Goal: Book appointment/travel/reservation

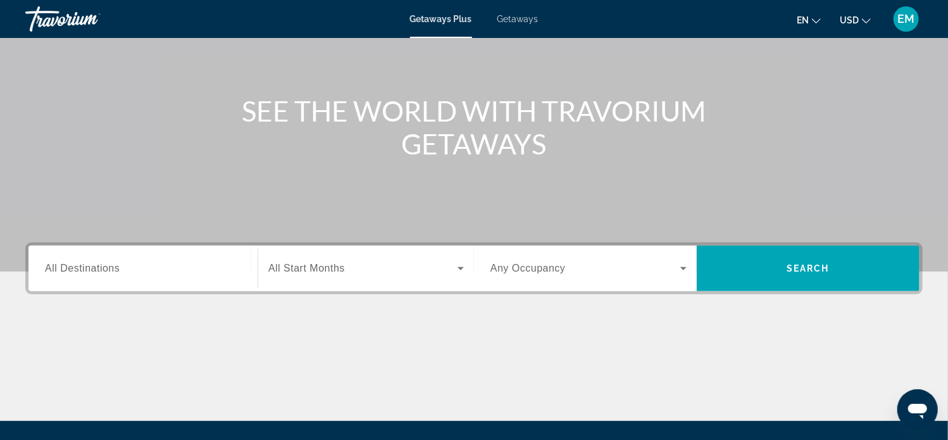
scroll to position [127, 0]
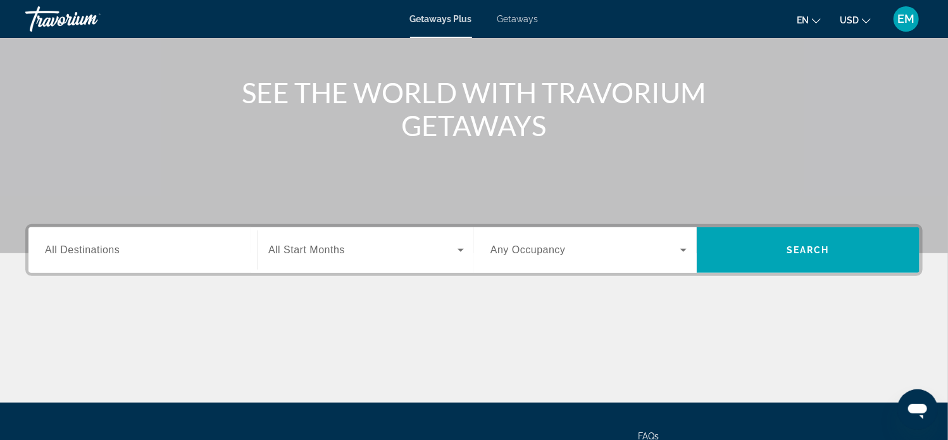
click at [88, 255] on span "All Destinations" at bounding box center [82, 249] width 75 height 11
click at [88, 255] on input "Destination All Destinations" at bounding box center [143, 250] width 196 height 15
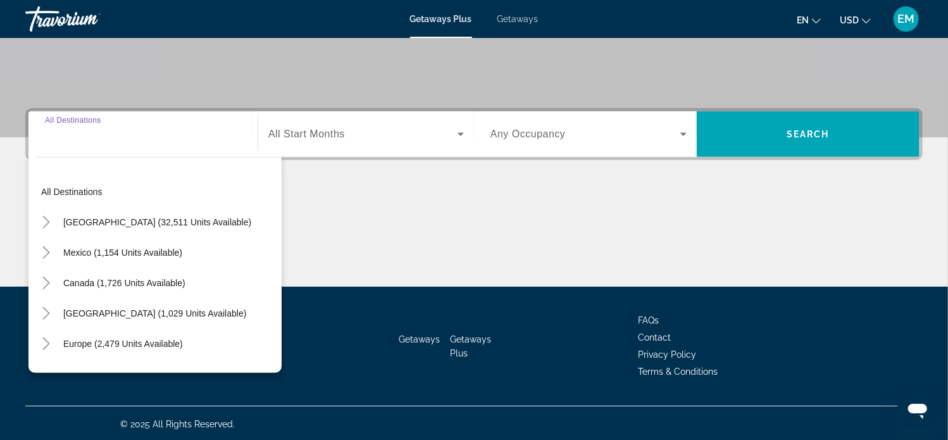
scroll to position [244, 0]
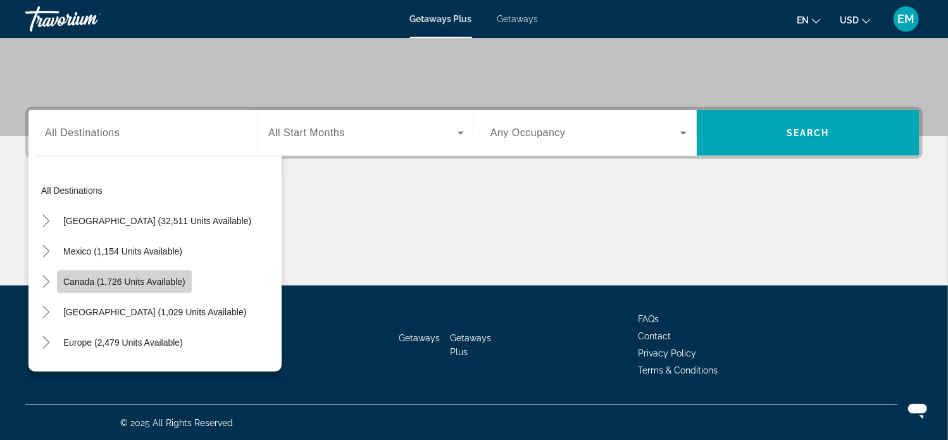
click at [59, 278] on span "Search widget" at bounding box center [124, 281] width 135 height 30
type input "**********"
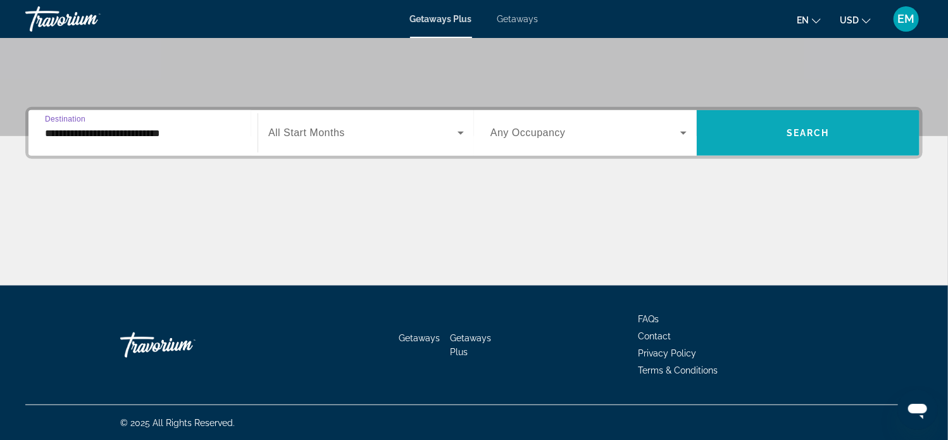
click at [826, 134] on span "Search" at bounding box center [808, 133] width 43 height 10
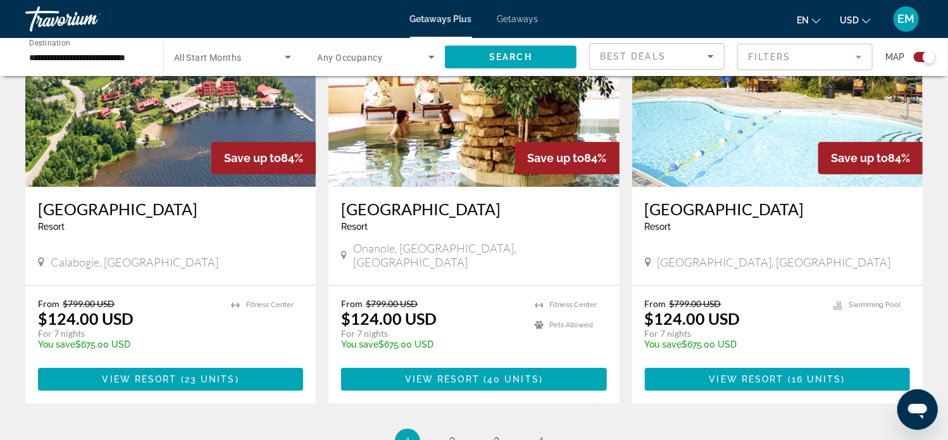
scroll to position [1878, 0]
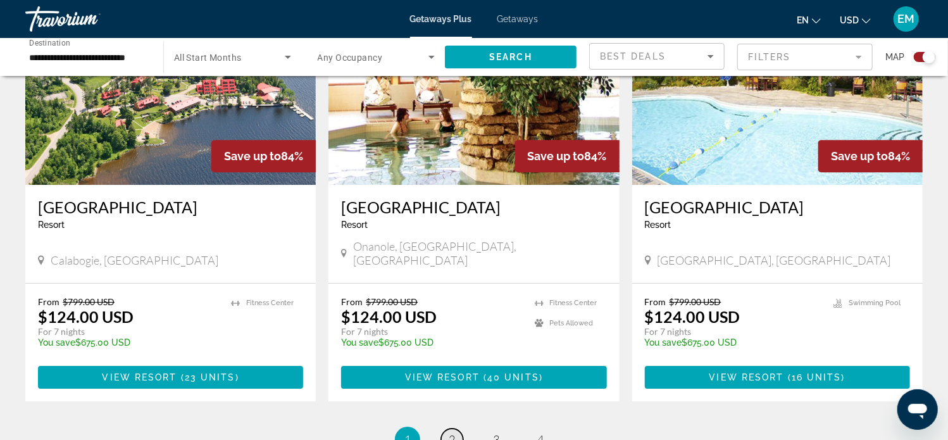
click at [452, 432] on span "2" at bounding box center [452, 439] width 6 height 14
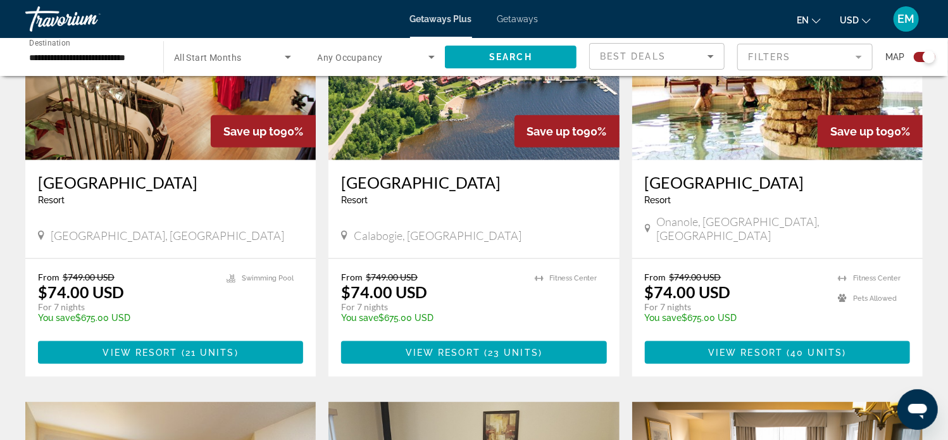
scroll to position [557, 0]
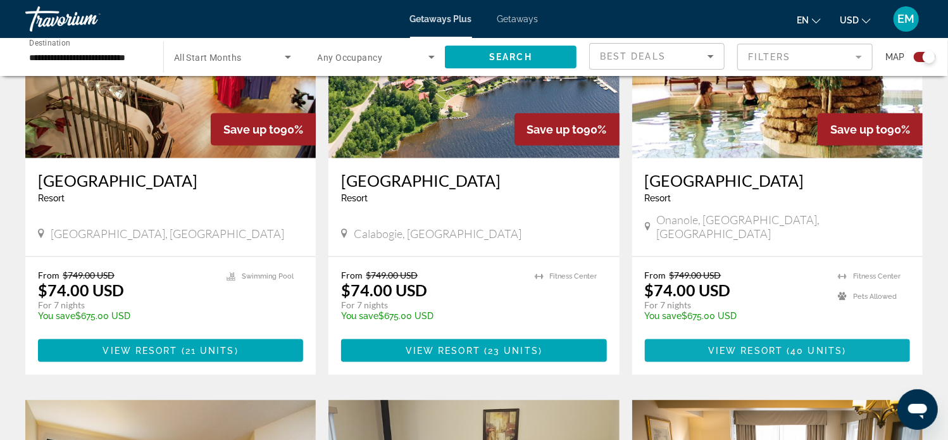
click at [773, 345] on span "View Resort" at bounding box center [745, 350] width 75 height 10
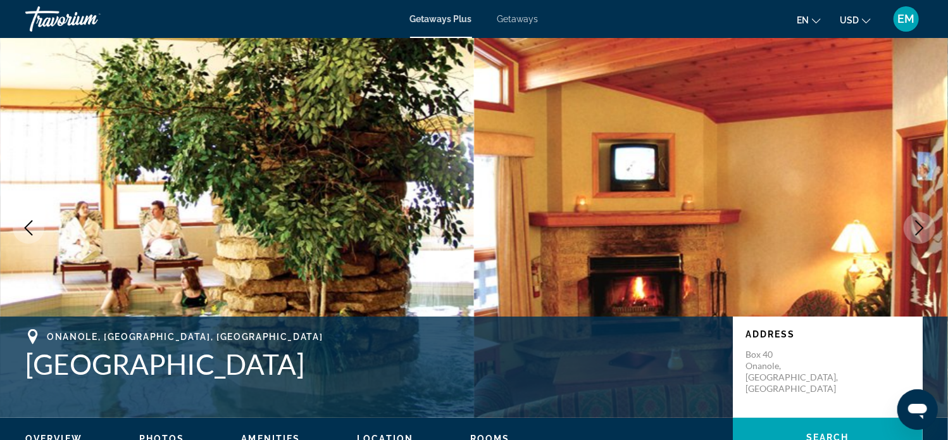
click at [744, 184] on img "Main content" at bounding box center [711, 228] width 474 height 380
click at [23, 225] on icon "Previous image" at bounding box center [28, 227] width 15 height 15
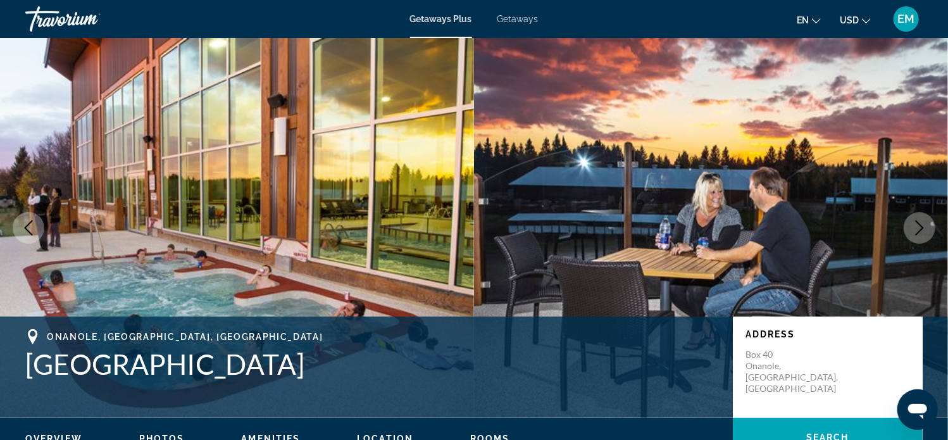
click at [23, 227] on icon "Previous image" at bounding box center [28, 227] width 15 height 15
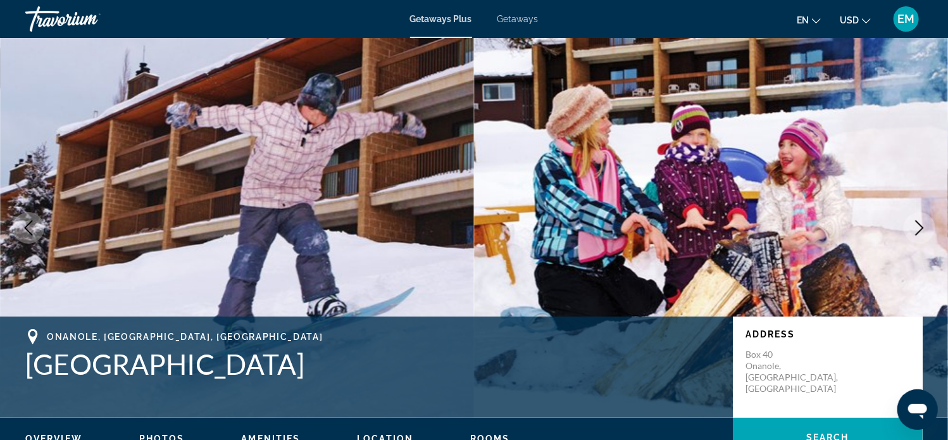
click at [23, 227] on icon "Previous image" at bounding box center [28, 227] width 15 height 15
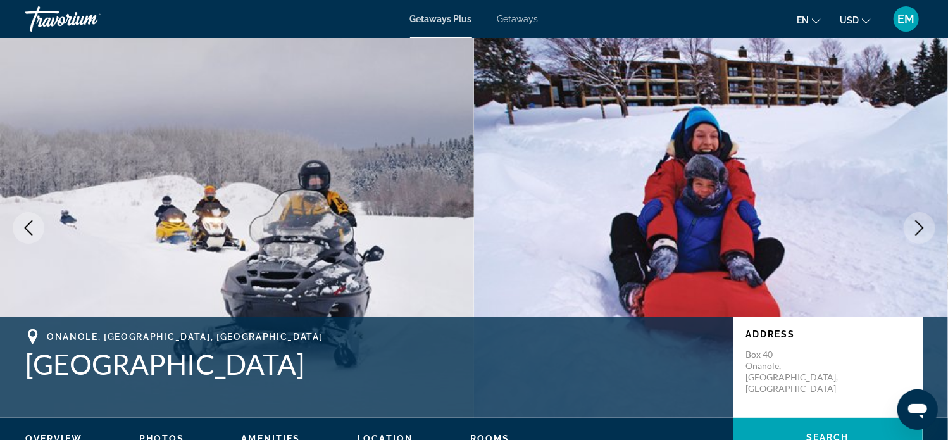
click at [23, 227] on icon "Previous image" at bounding box center [28, 227] width 15 height 15
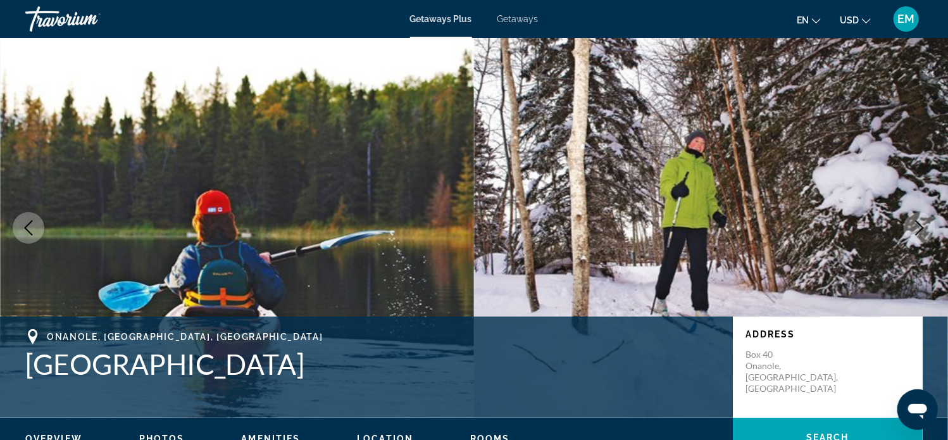
click at [23, 227] on icon "Previous image" at bounding box center [28, 227] width 15 height 15
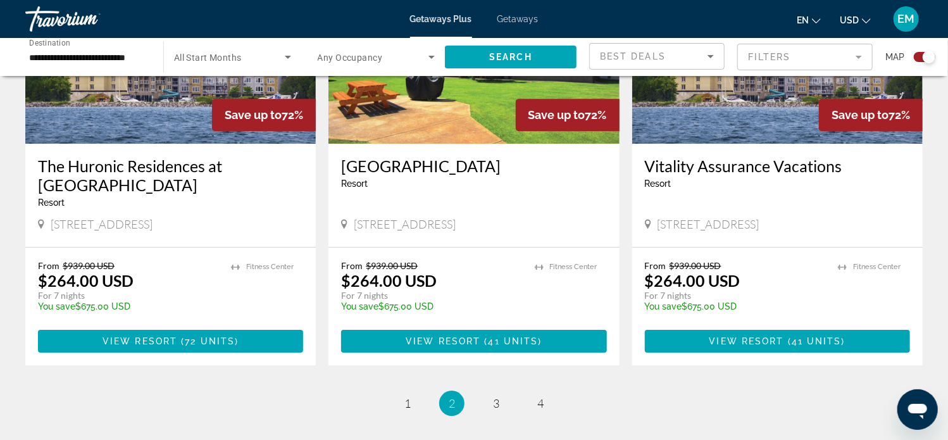
scroll to position [1931, 0]
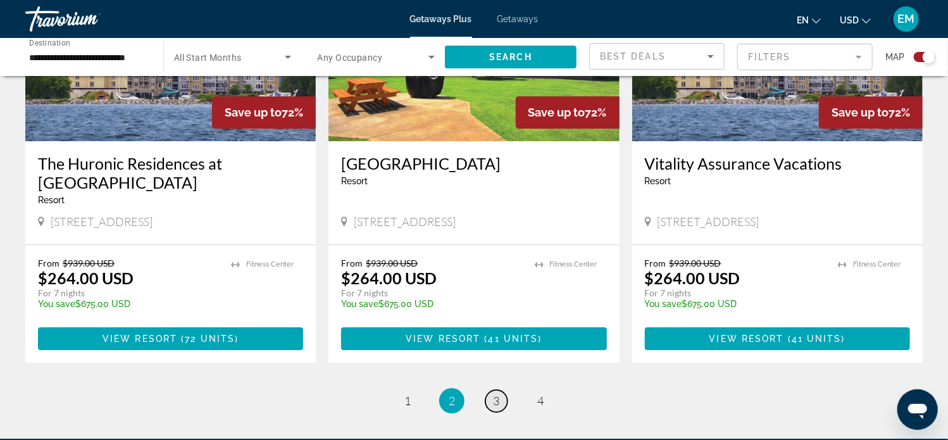
click at [494, 394] on span "3" at bounding box center [496, 401] width 6 height 14
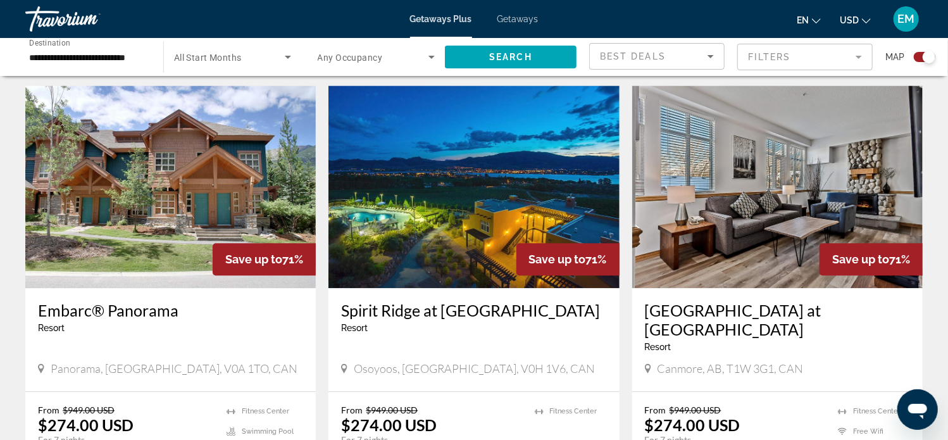
scroll to position [1328, 0]
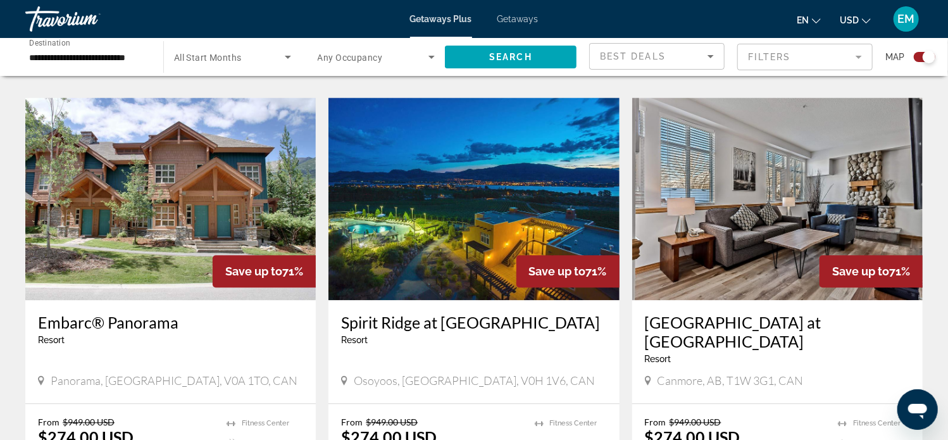
click at [490, 228] on img "Main content" at bounding box center [473, 198] width 290 height 202
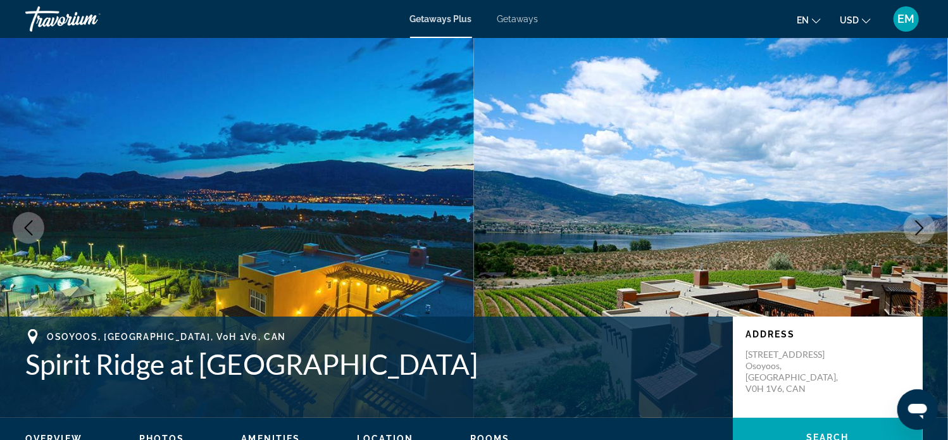
click at [917, 222] on icon "Next image" at bounding box center [920, 227] width 8 height 15
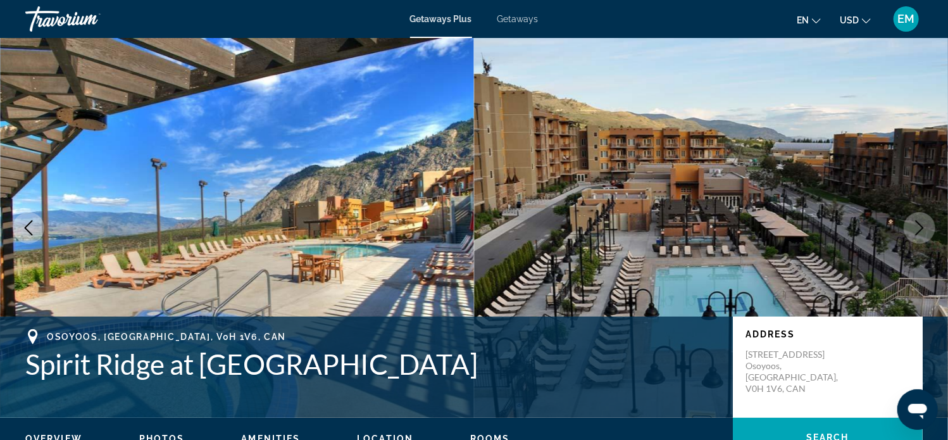
click at [919, 221] on icon "Next image" at bounding box center [919, 227] width 15 height 15
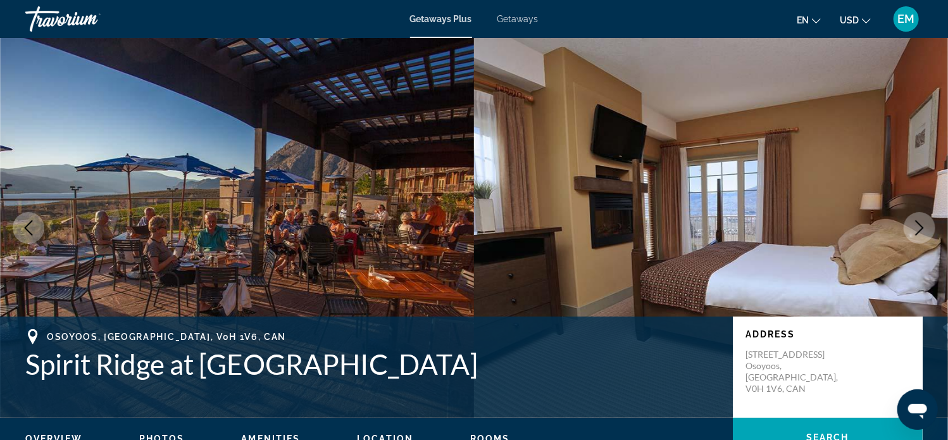
click at [923, 220] on button "Next image" at bounding box center [920, 228] width 32 height 32
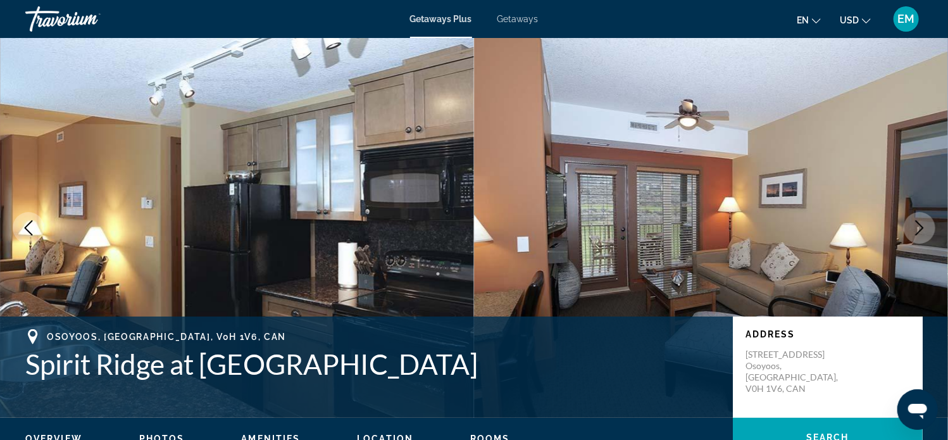
click at [923, 220] on button "Next image" at bounding box center [920, 228] width 32 height 32
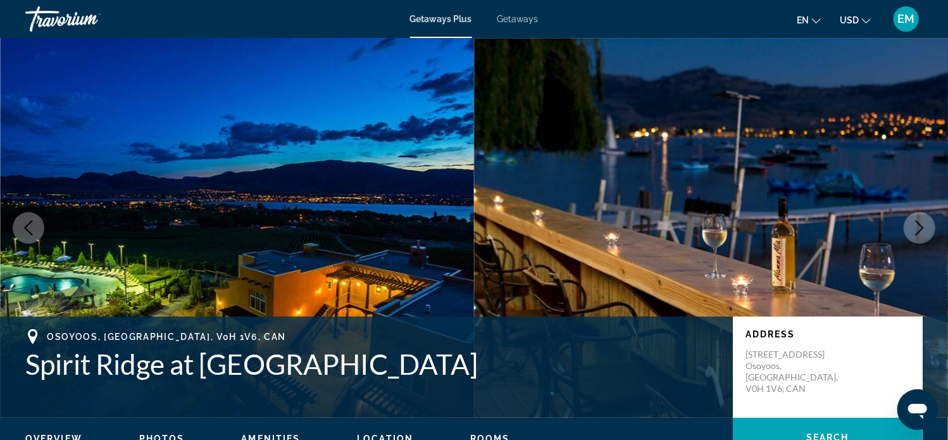
click at [923, 220] on button "Next image" at bounding box center [920, 228] width 32 height 32
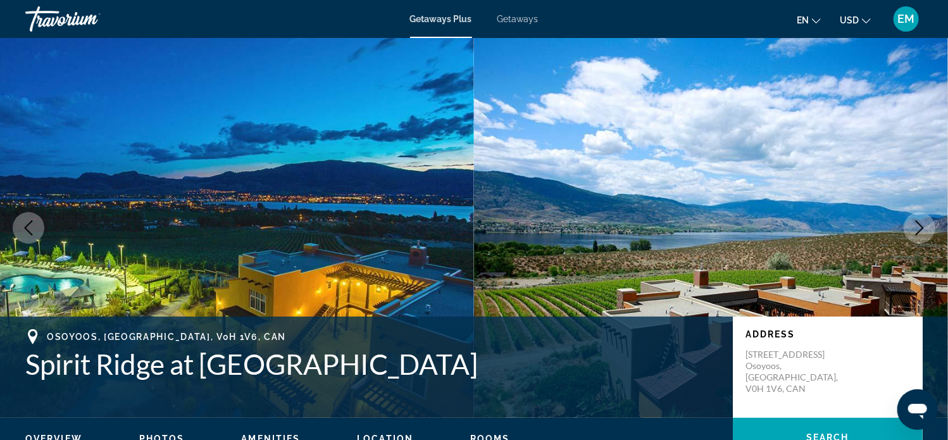
click at [923, 220] on button "Next image" at bounding box center [920, 228] width 32 height 32
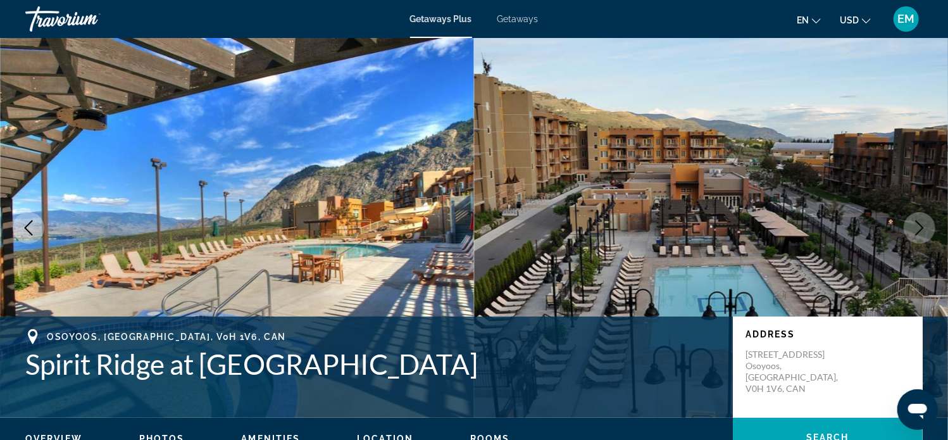
click at [923, 220] on button "Next image" at bounding box center [920, 228] width 32 height 32
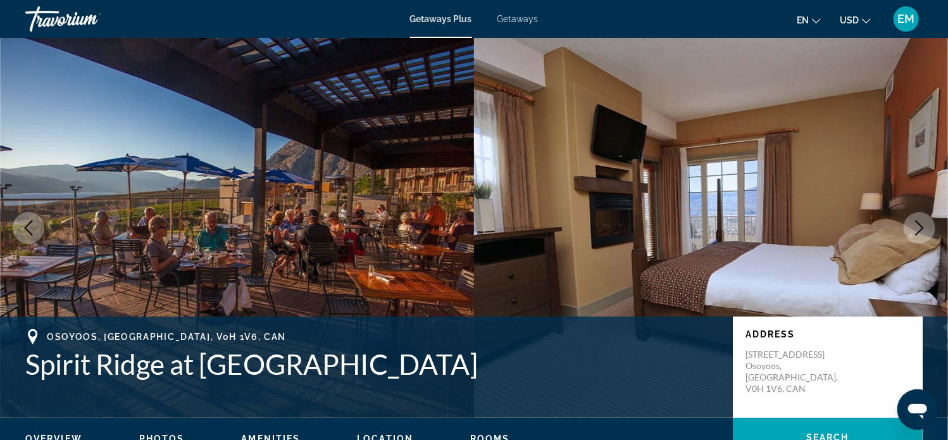
click at [923, 220] on button "Next image" at bounding box center [920, 228] width 32 height 32
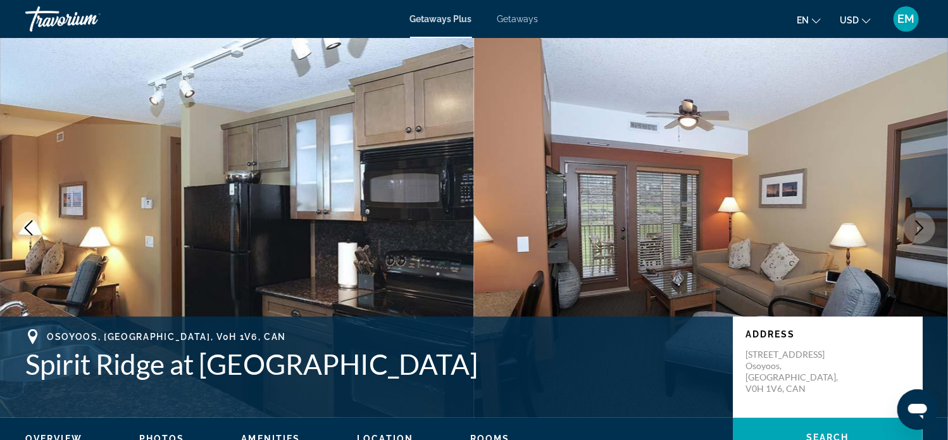
click at [917, 222] on icon "Next image" at bounding box center [920, 227] width 8 height 15
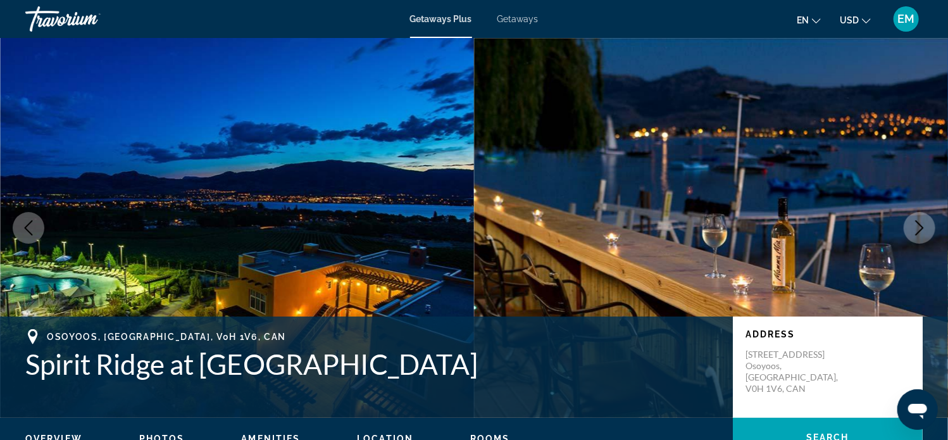
click at [917, 222] on icon "Next image" at bounding box center [920, 227] width 8 height 15
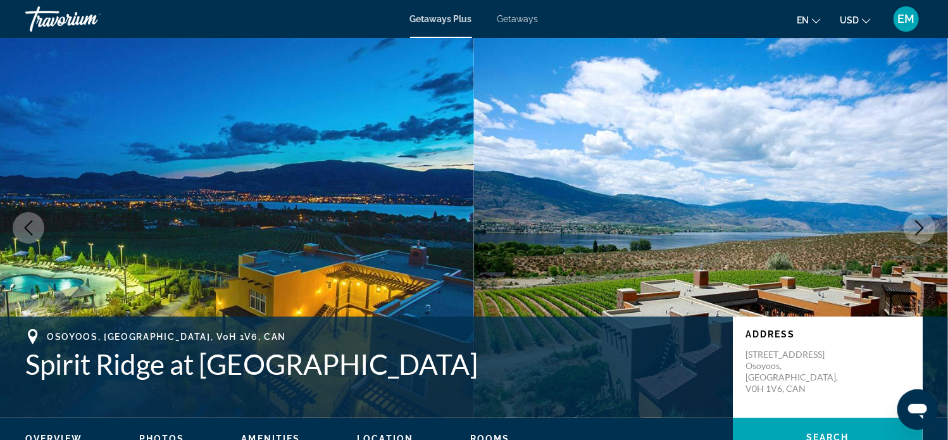
click at [917, 222] on icon "Next image" at bounding box center [920, 227] width 8 height 15
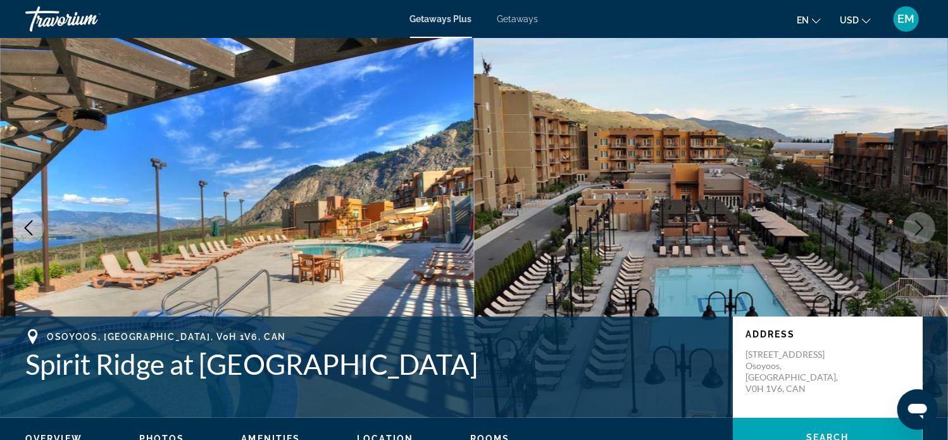
click at [917, 222] on icon "Next image" at bounding box center [920, 227] width 8 height 15
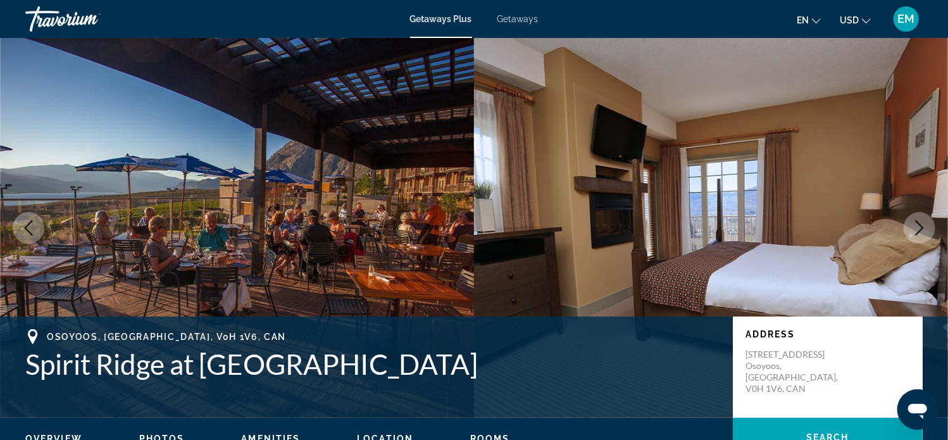
click at [917, 222] on icon "Next image" at bounding box center [920, 227] width 8 height 15
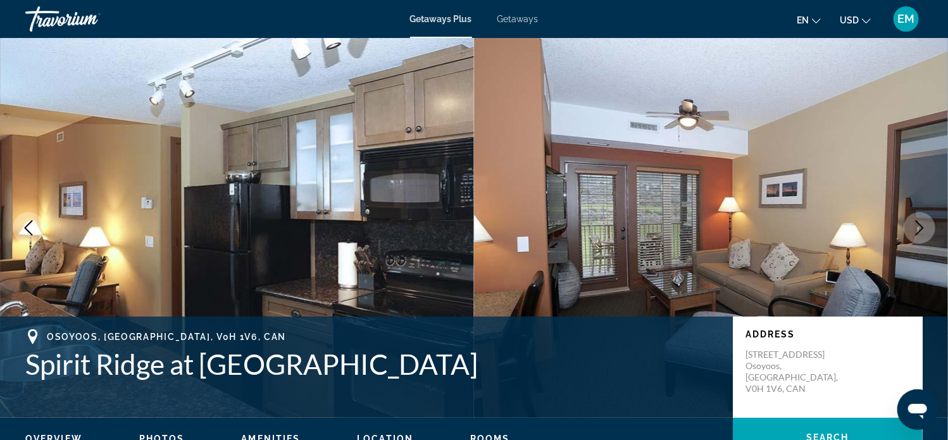
click at [916, 223] on icon "Next image" at bounding box center [919, 227] width 15 height 15
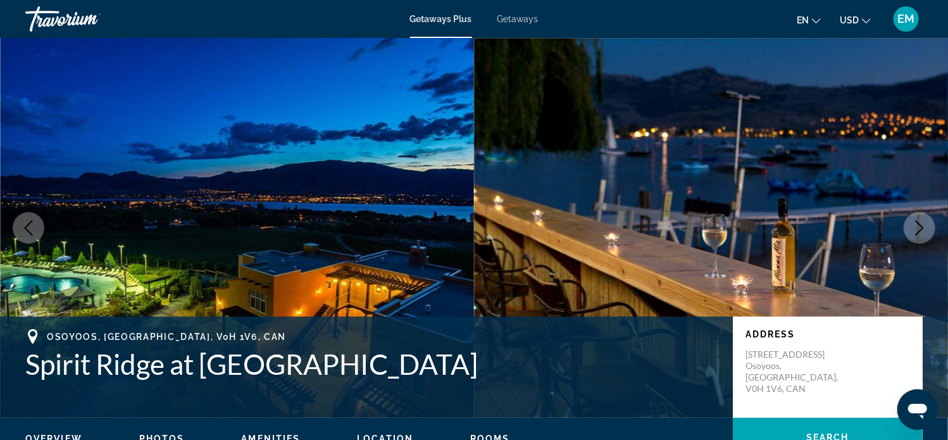
click at [916, 223] on icon "Next image" at bounding box center [919, 227] width 15 height 15
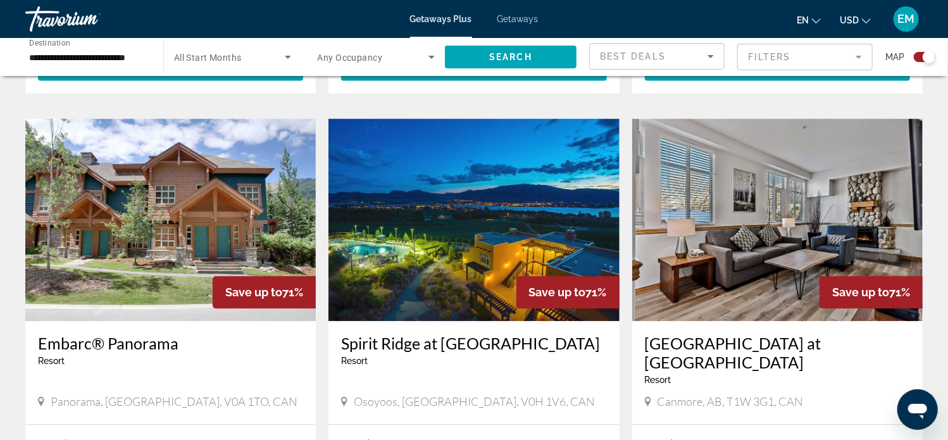
scroll to position [1332, 0]
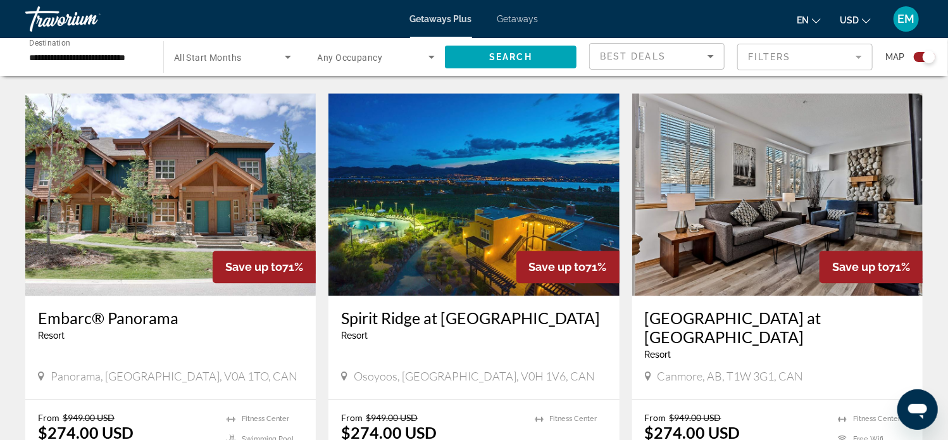
click at [735, 151] on img "Main content" at bounding box center [777, 194] width 290 height 202
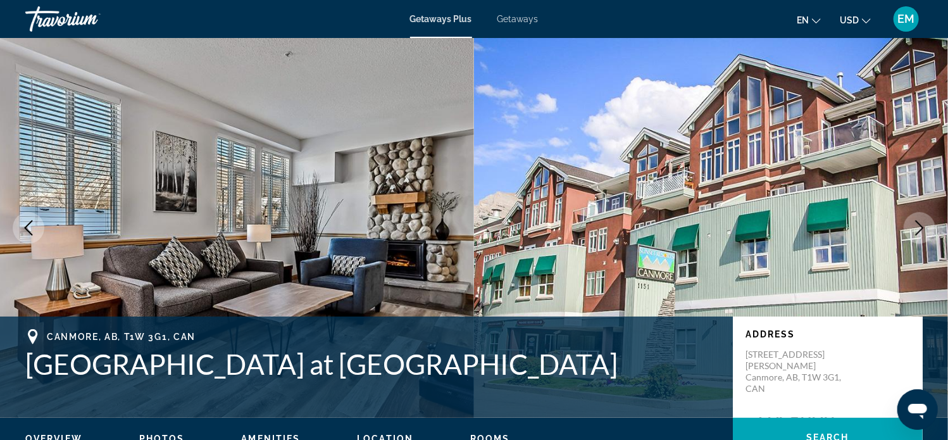
click at [920, 227] on icon "Next image" at bounding box center [919, 227] width 15 height 15
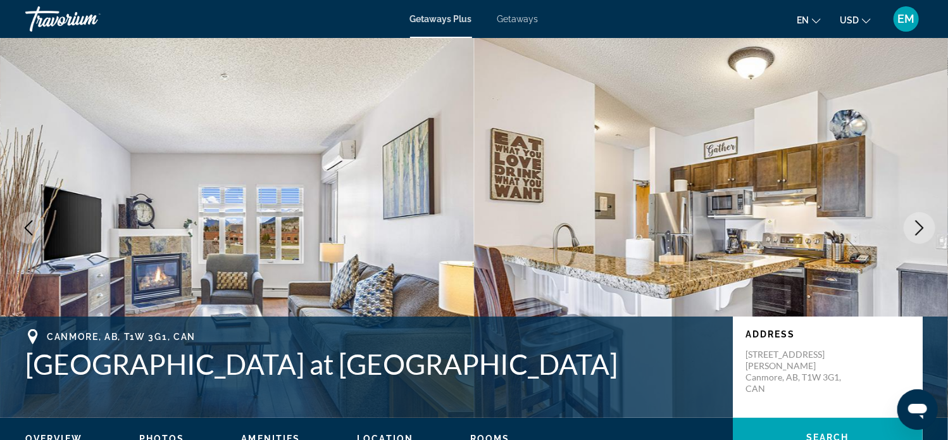
click at [919, 227] on icon "Next image" at bounding box center [919, 227] width 15 height 15
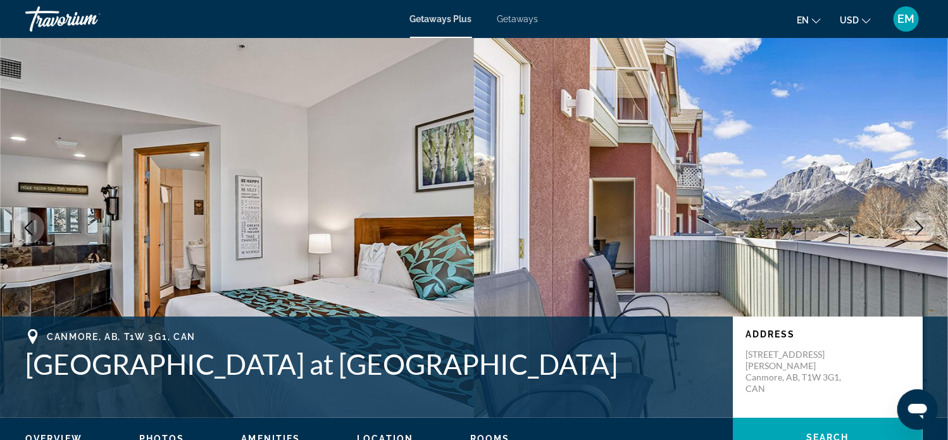
click at [920, 224] on icon "Next image" at bounding box center [920, 227] width 8 height 15
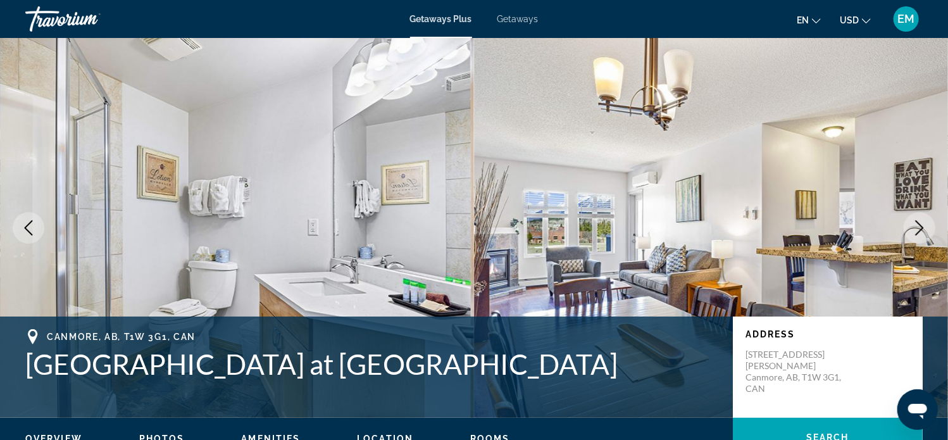
click at [919, 225] on icon "Next image" at bounding box center [919, 227] width 15 height 15
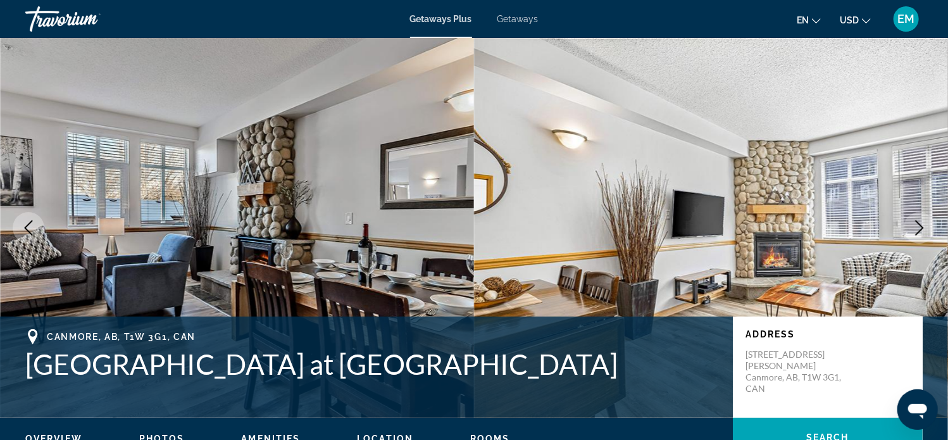
click at [919, 225] on icon "Next image" at bounding box center [919, 227] width 15 height 15
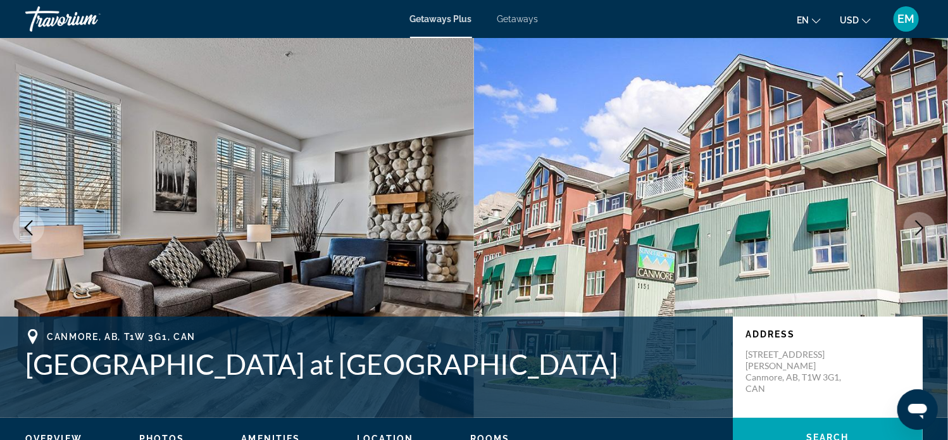
click at [919, 225] on icon "Next image" at bounding box center [919, 227] width 15 height 15
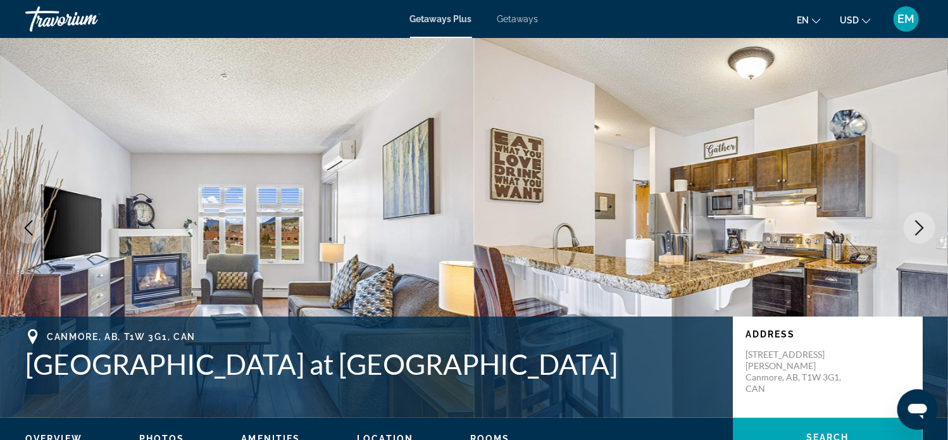
click at [919, 225] on icon "Next image" at bounding box center [919, 227] width 15 height 15
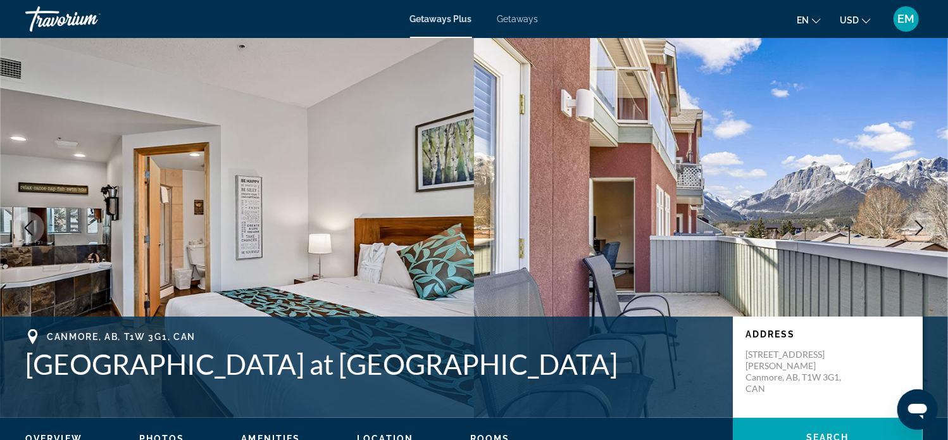
click at [919, 225] on icon "Next image" at bounding box center [919, 227] width 15 height 15
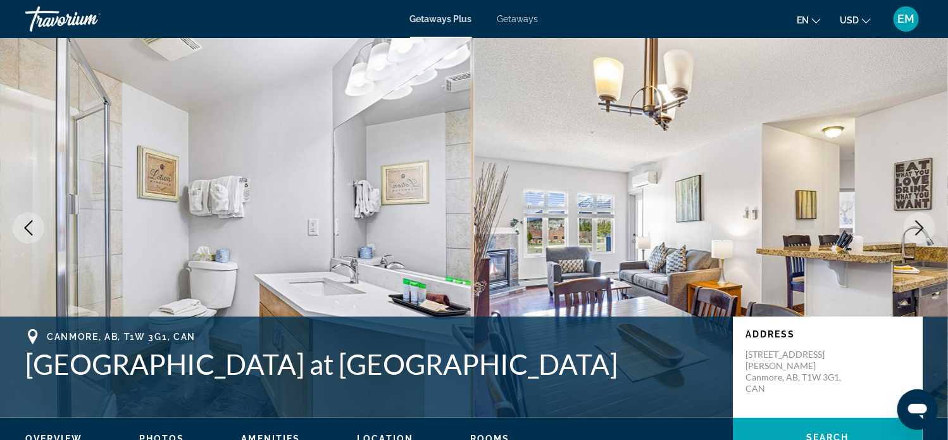
click at [919, 225] on icon "Next image" at bounding box center [919, 227] width 15 height 15
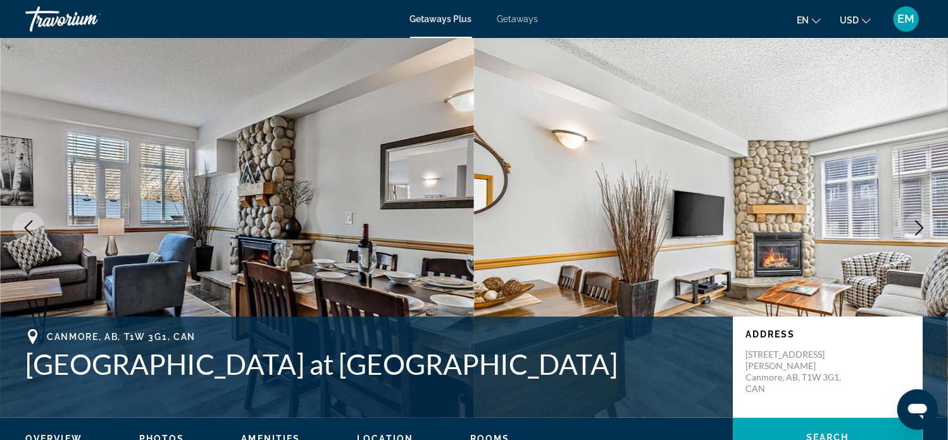
click at [919, 225] on icon "Next image" at bounding box center [919, 227] width 15 height 15
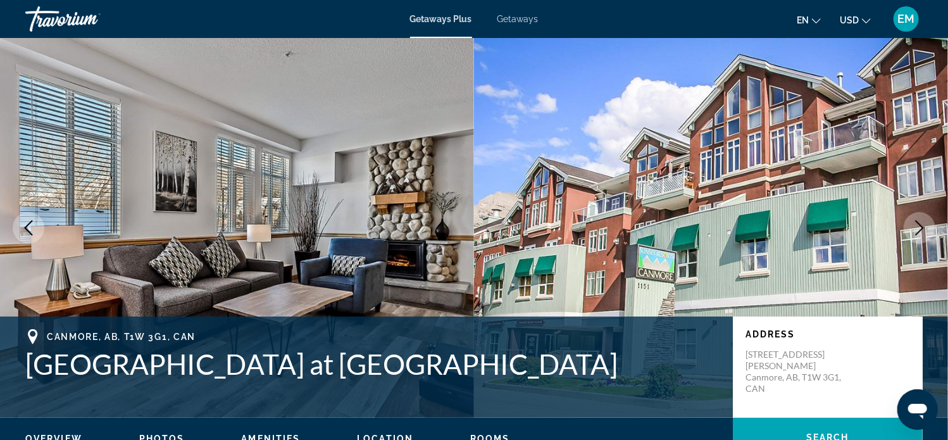
click at [919, 225] on icon "Next image" at bounding box center [919, 227] width 15 height 15
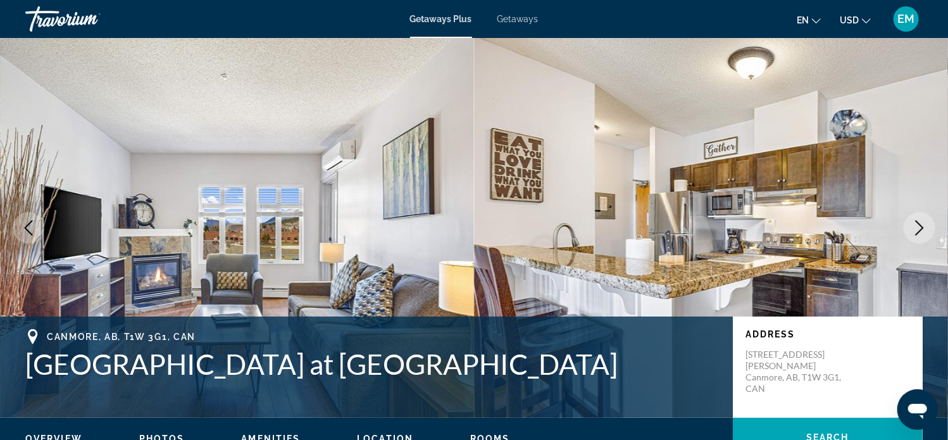
click at [919, 225] on icon "Next image" at bounding box center [919, 227] width 15 height 15
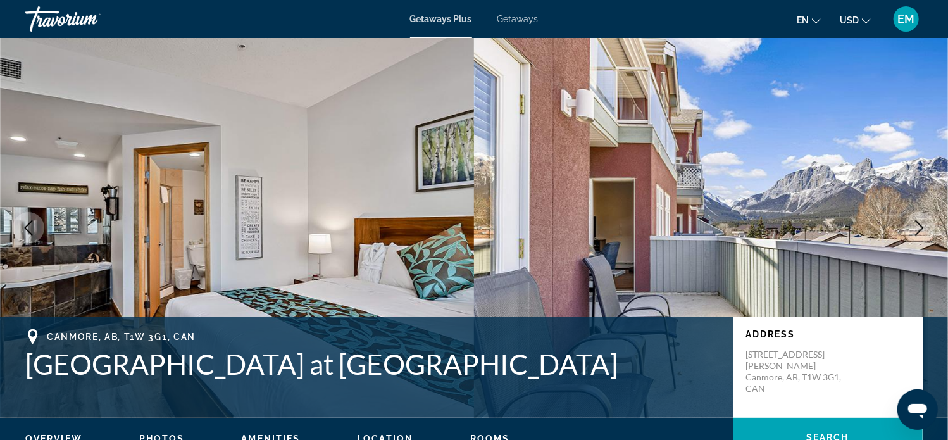
click at [919, 225] on icon "Next image" at bounding box center [919, 227] width 15 height 15
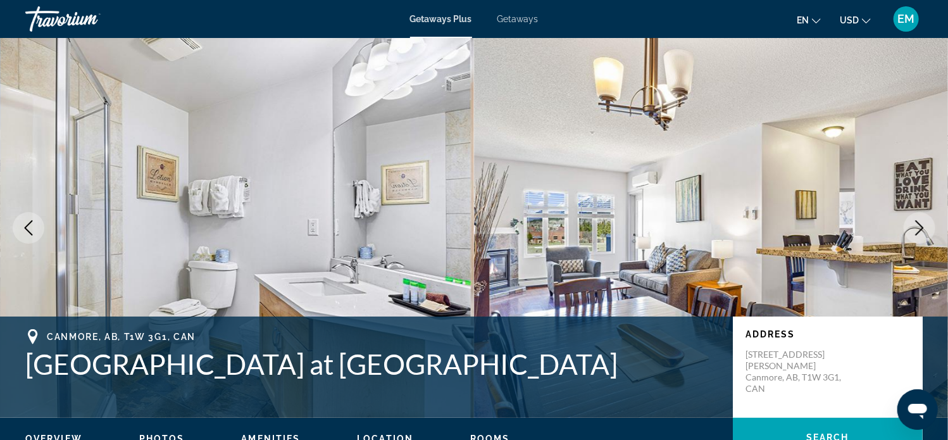
click at [919, 225] on icon "Next image" at bounding box center [919, 227] width 15 height 15
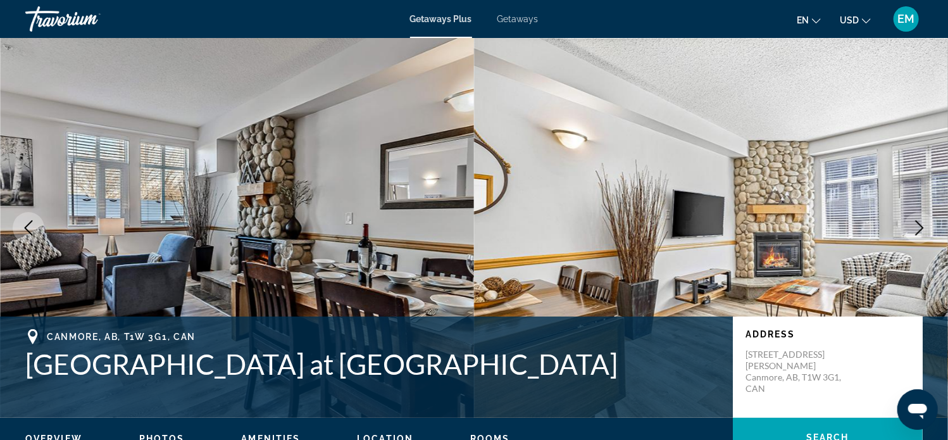
click at [919, 225] on icon "Next image" at bounding box center [919, 227] width 15 height 15
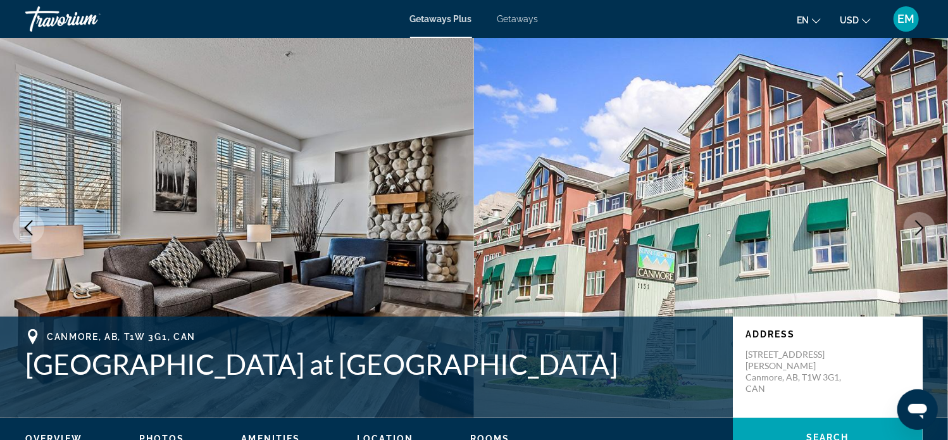
click at [919, 225] on icon "Next image" at bounding box center [919, 227] width 15 height 15
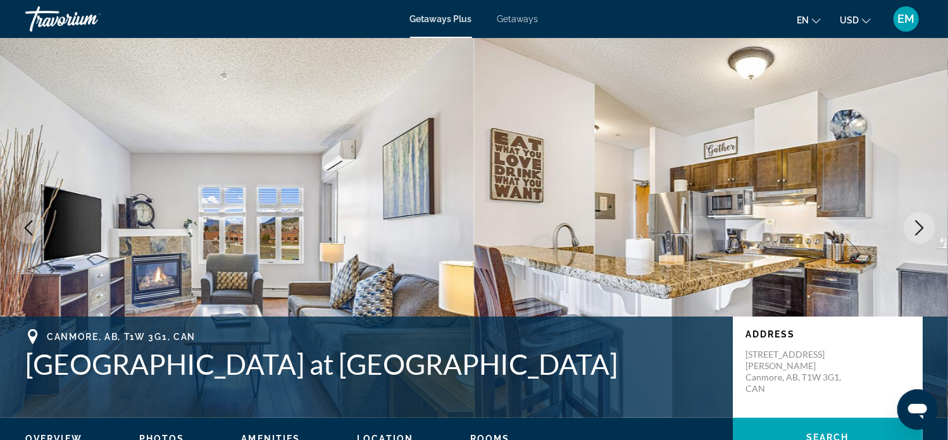
click at [919, 225] on icon "Next image" at bounding box center [919, 227] width 15 height 15
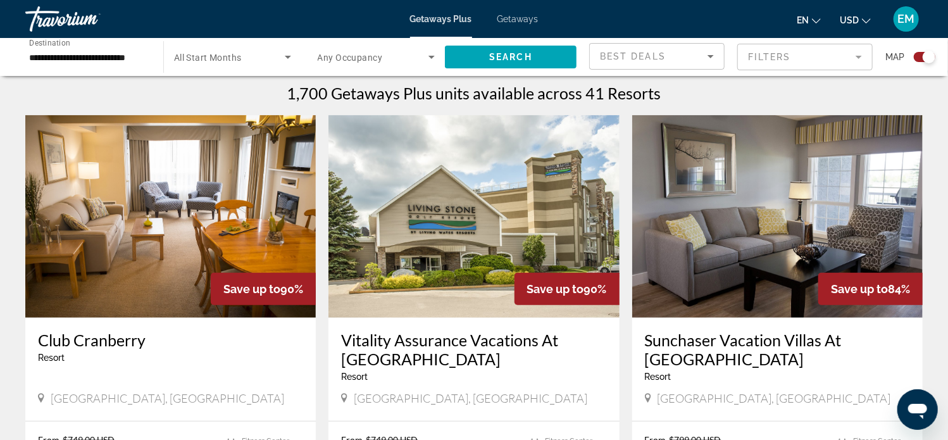
scroll to position [401, 0]
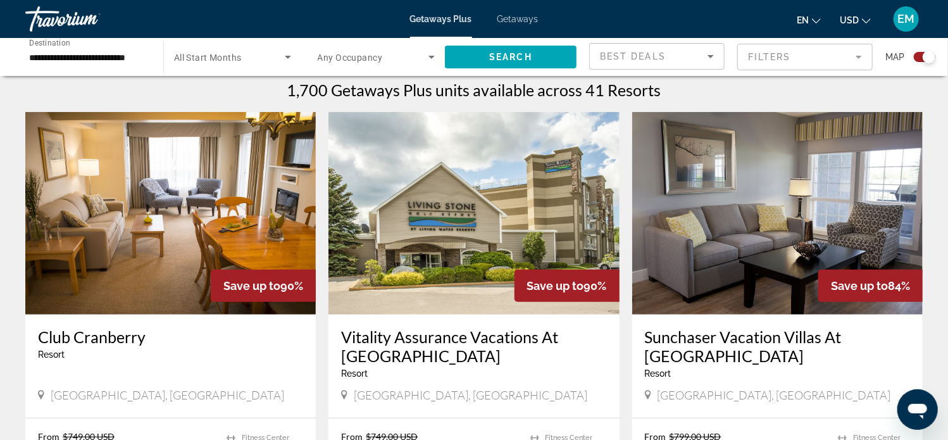
click at [138, 209] on img "Main content" at bounding box center [170, 213] width 290 height 202
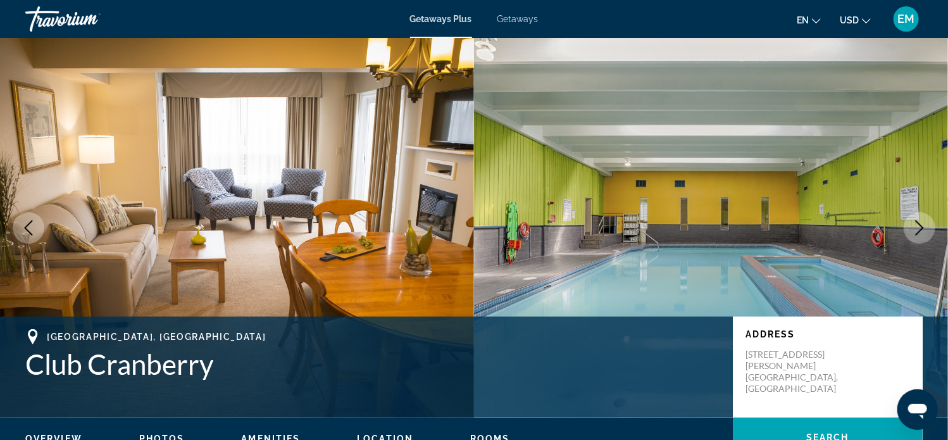
click at [918, 220] on icon "Next image" at bounding box center [919, 227] width 15 height 15
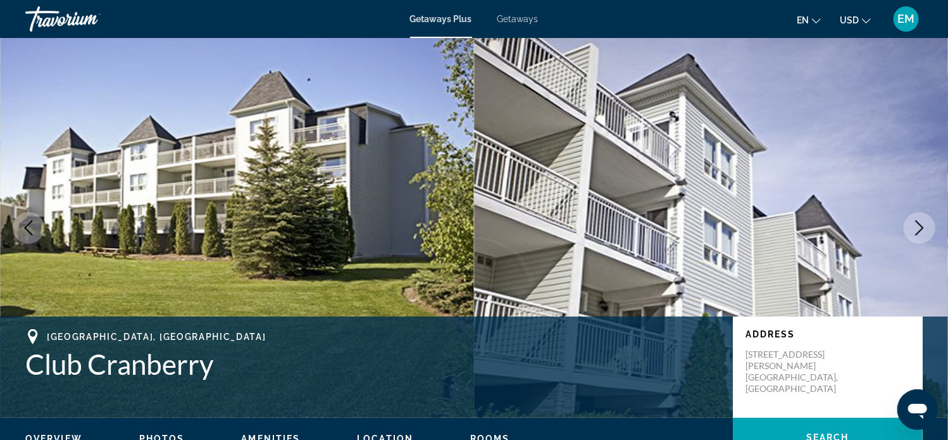
click at [918, 220] on button "Next image" at bounding box center [920, 228] width 32 height 32
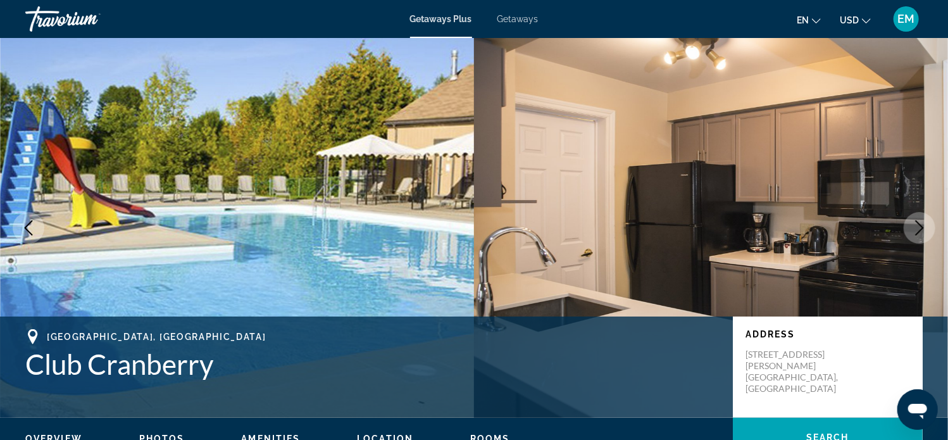
click at [918, 220] on button "Next image" at bounding box center [920, 228] width 32 height 32
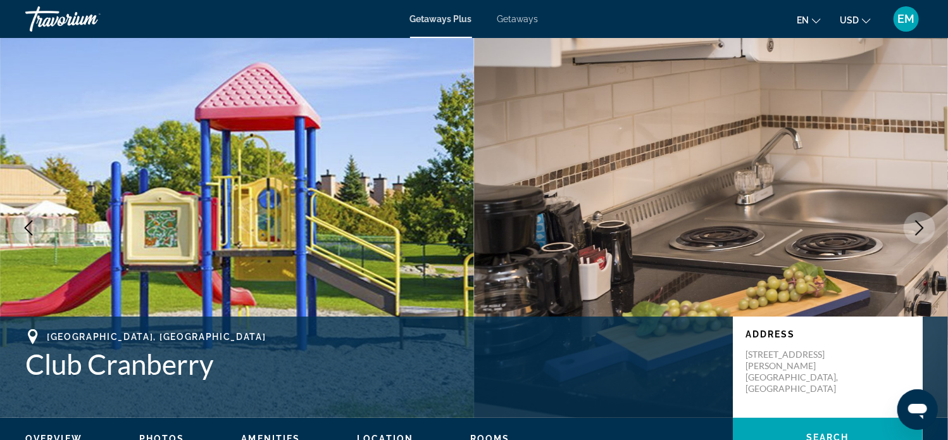
click at [918, 220] on button "Next image" at bounding box center [920, 228] width 32 height 32
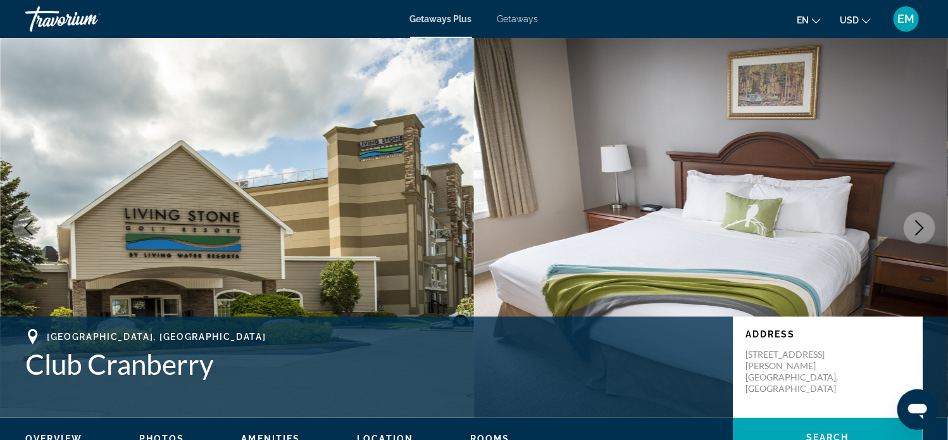
click at [918, 220] on button "Next image" at bounding box center [920, 228] width 32 height 32
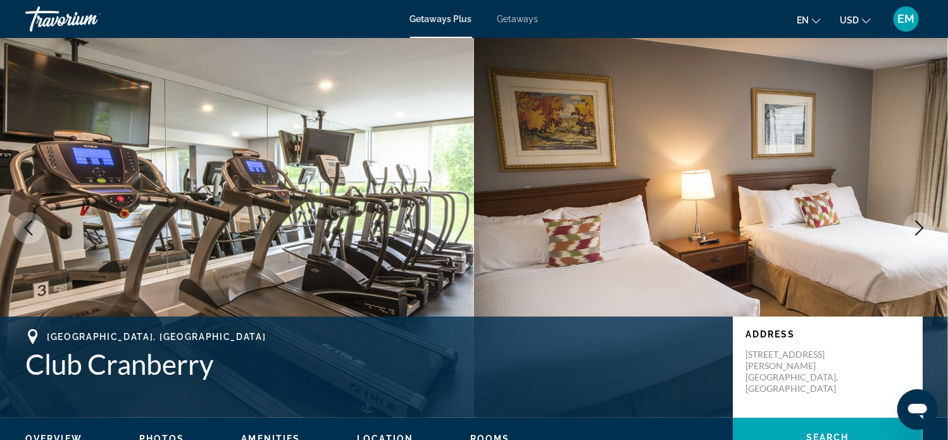
click at [918, 219] on button "Next image" at bounding box center [920, 228] width 32 height 32
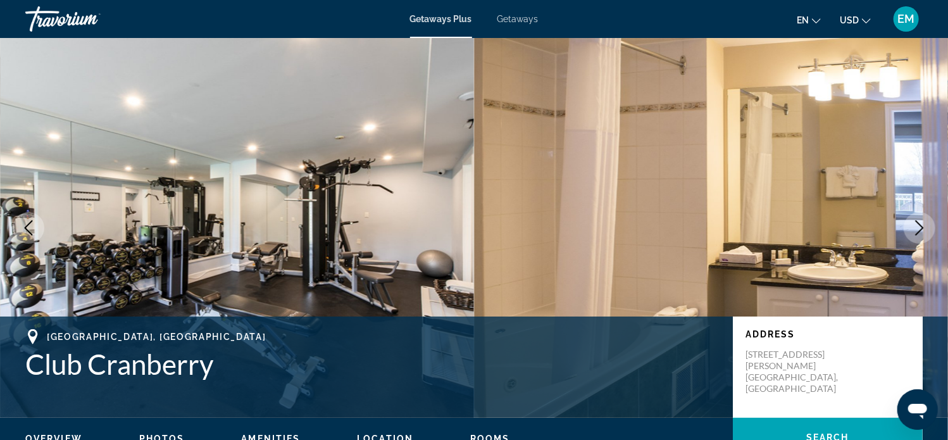
click at [926, 220] on icon "Next image" at bounding box center [919, 227] width 15 height 15
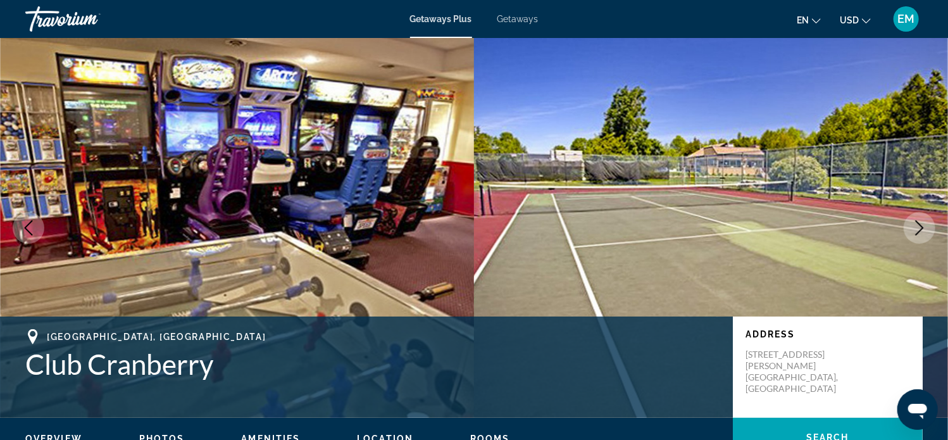
click at [926, 225] on icon "Next image" at bounding box center [919, 227] width 15 height 15
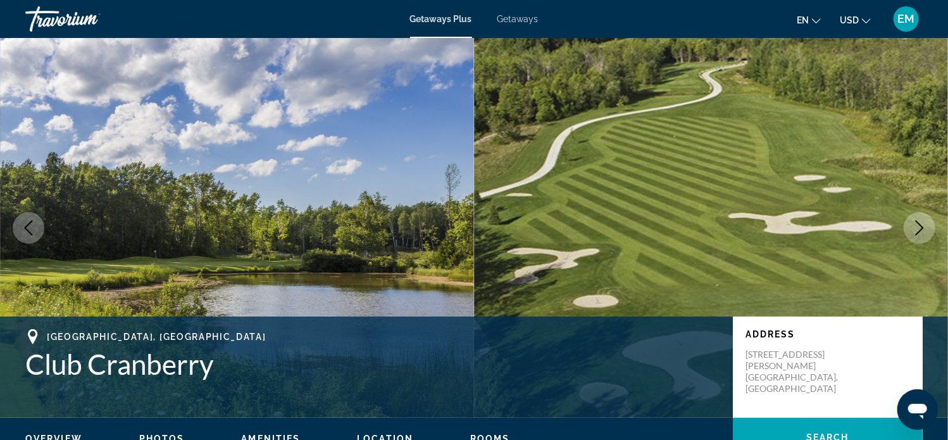
click at [917, 224] on icon "Next image" at bounding box center [919, 227] width 15 height 15
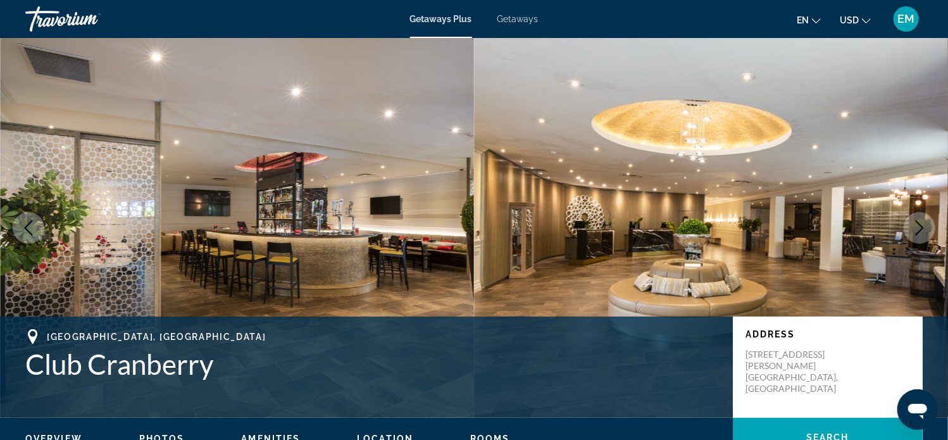
click at [917, 222] on icon "Next image" at bounding box center [920, 227] width 8 height 15
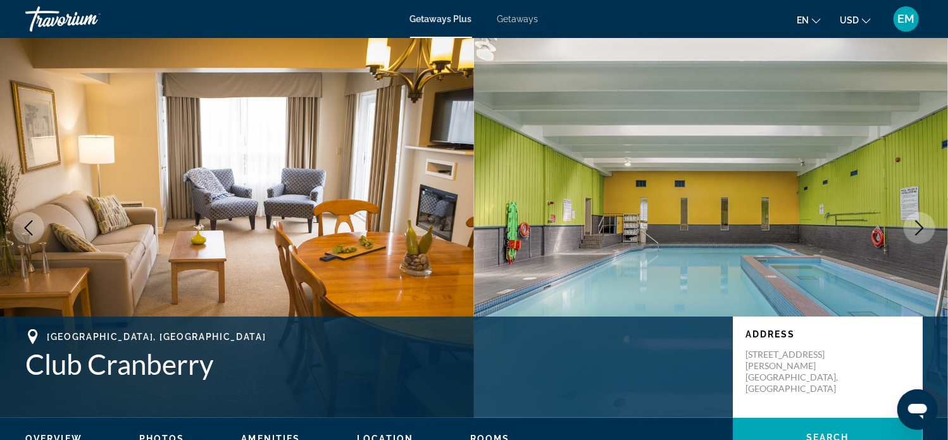
click at [917, 222] on icon "Next image" at bounding box center [920, 227] width 8 height 15
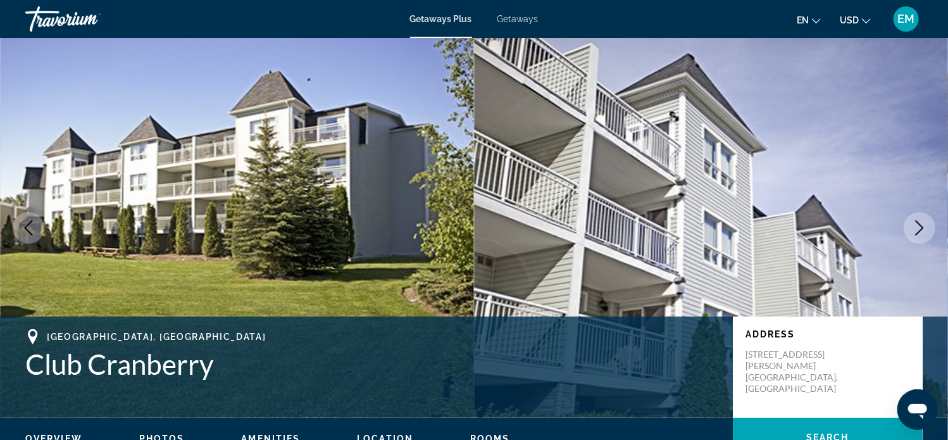
click at [916, 222] on icon "Next image" at bounding box center [919, 227] width 15 height 15
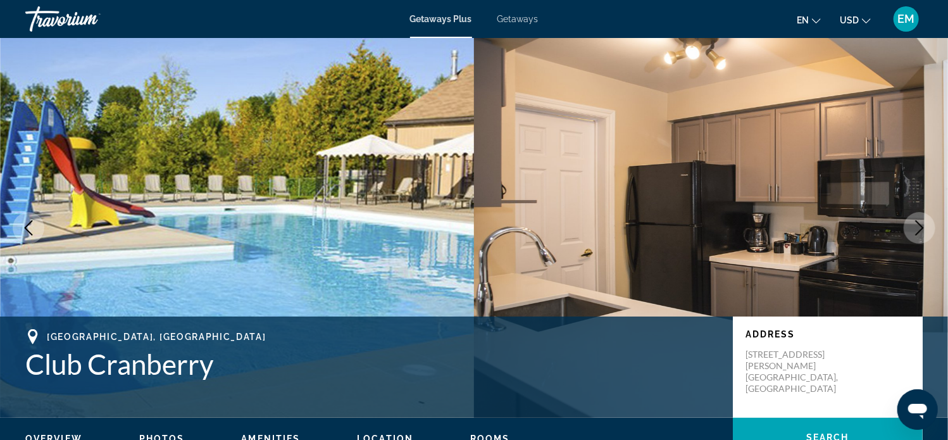
click at [916, 222] on icon "Next image" at bounding box center [919, 227] width 15 height 15
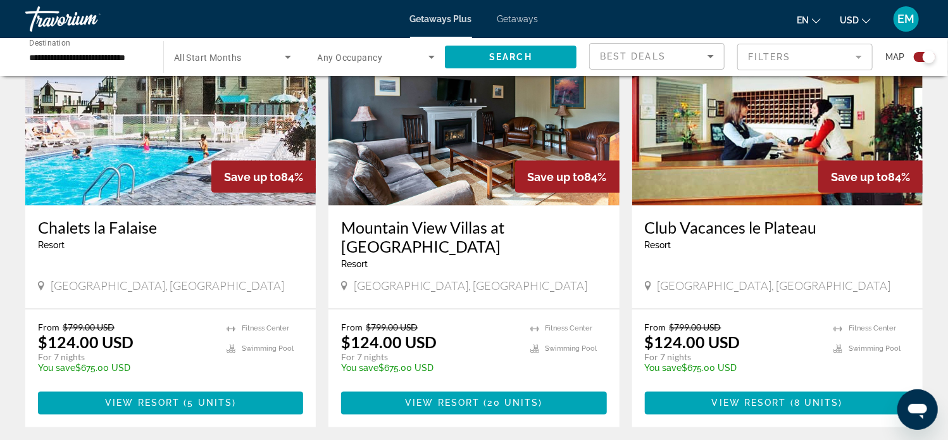
scroll to position [964, 0]
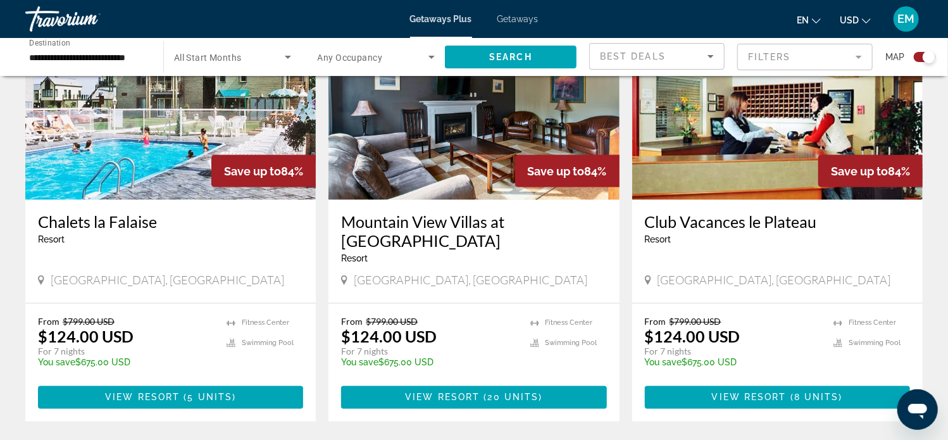
click at [224, 138] on img "Main content" at bounding box center [170, 98] width 290 height 202
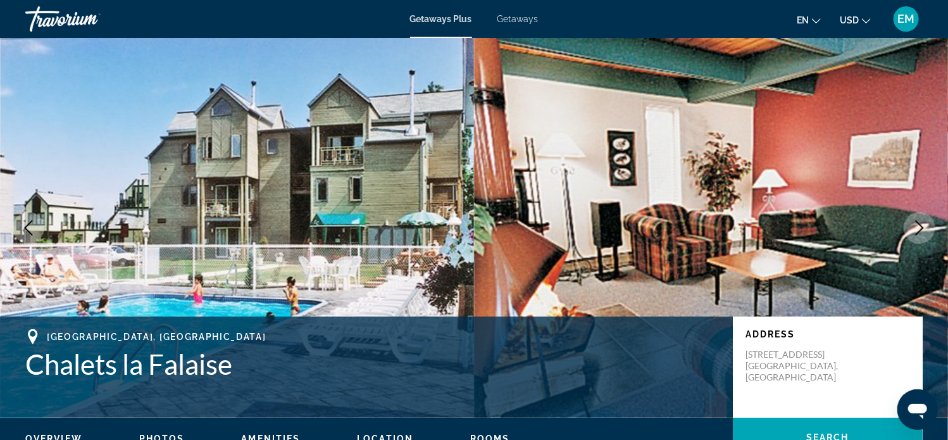
click at [920, 228] on icon "Next image" at bounding box center [919, 227] width 15 height 15
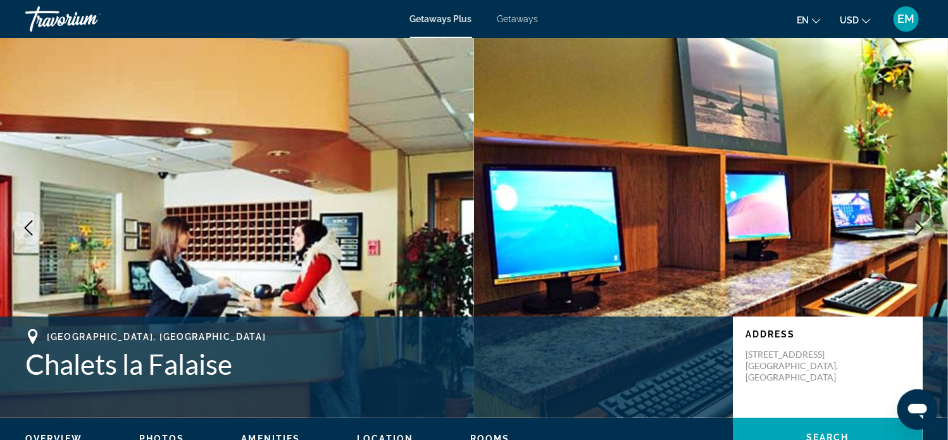
click at [920, 228] on icon "Next image" at bounding box center [919, 227] width 15 height 15
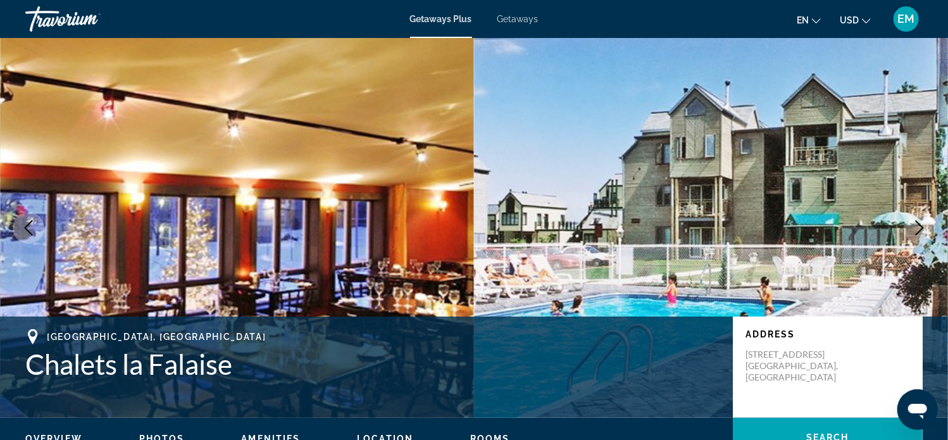
click at [920, 228] on icon "Next image" at bounding box center [919, 227] width 15 height 15
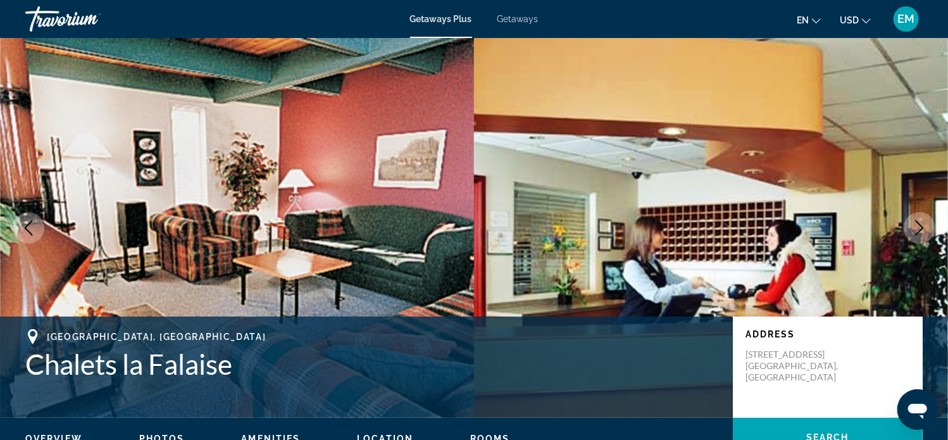
click at [920, 228] on icon "Next image" at bounding box center [919, 227] width 15 height 15
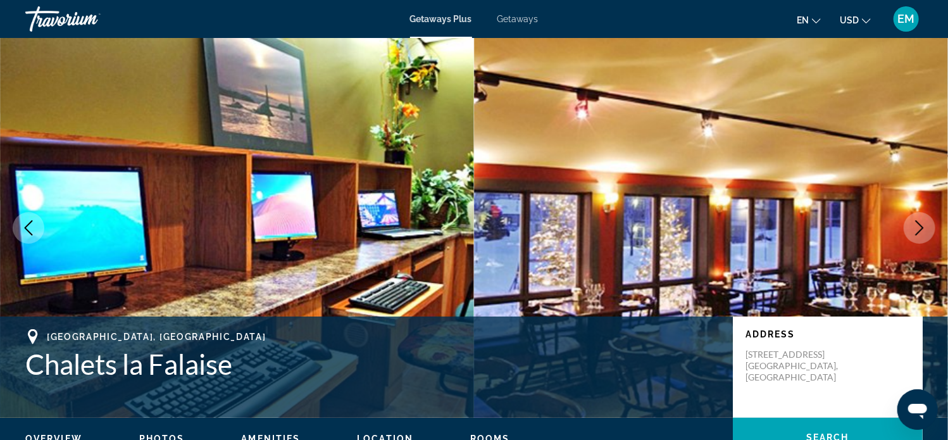
click at [920, 228] on icon "Next image" at bounding box center [919, 227] width 15 height 15
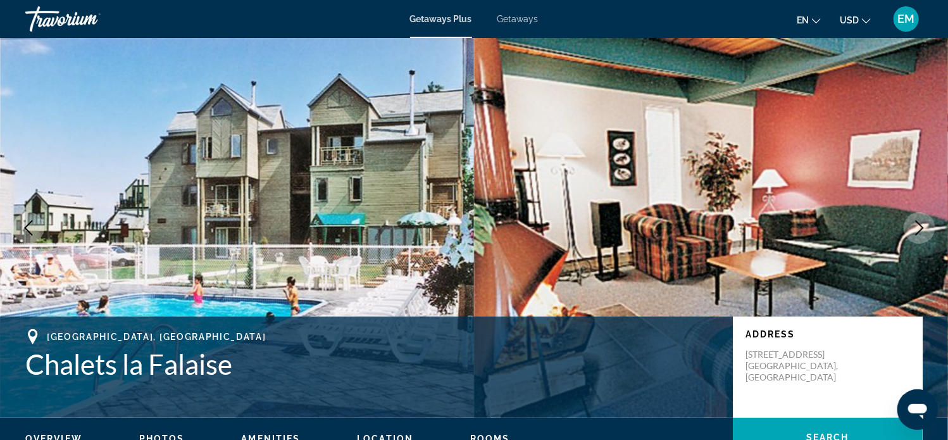
click at [920, 228] on icon "Next image" at bounding box center [919, 227] width 15 height 15
